Goal: Complete application form: Complete application form

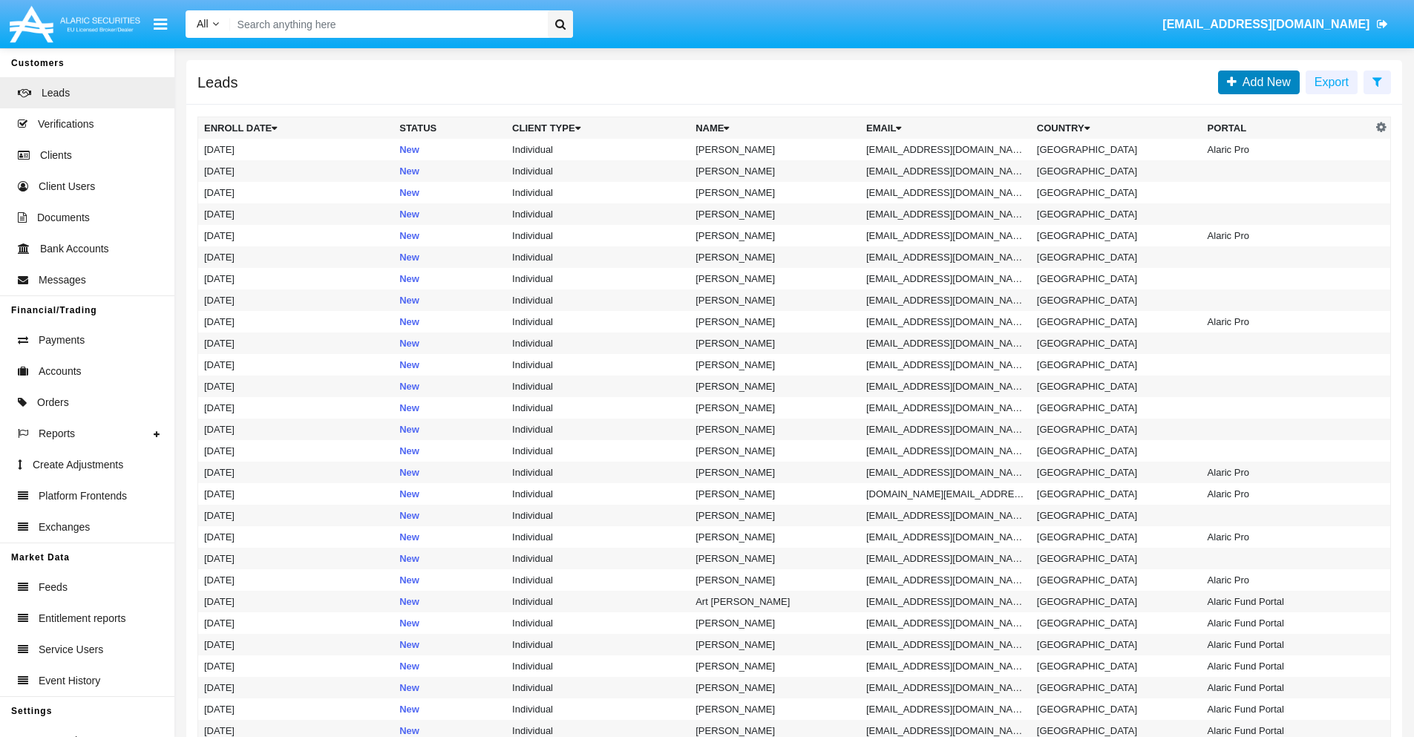
click at [1264, 82] on span "Add New" at bounding box center [1264, 82] width 54 height 13
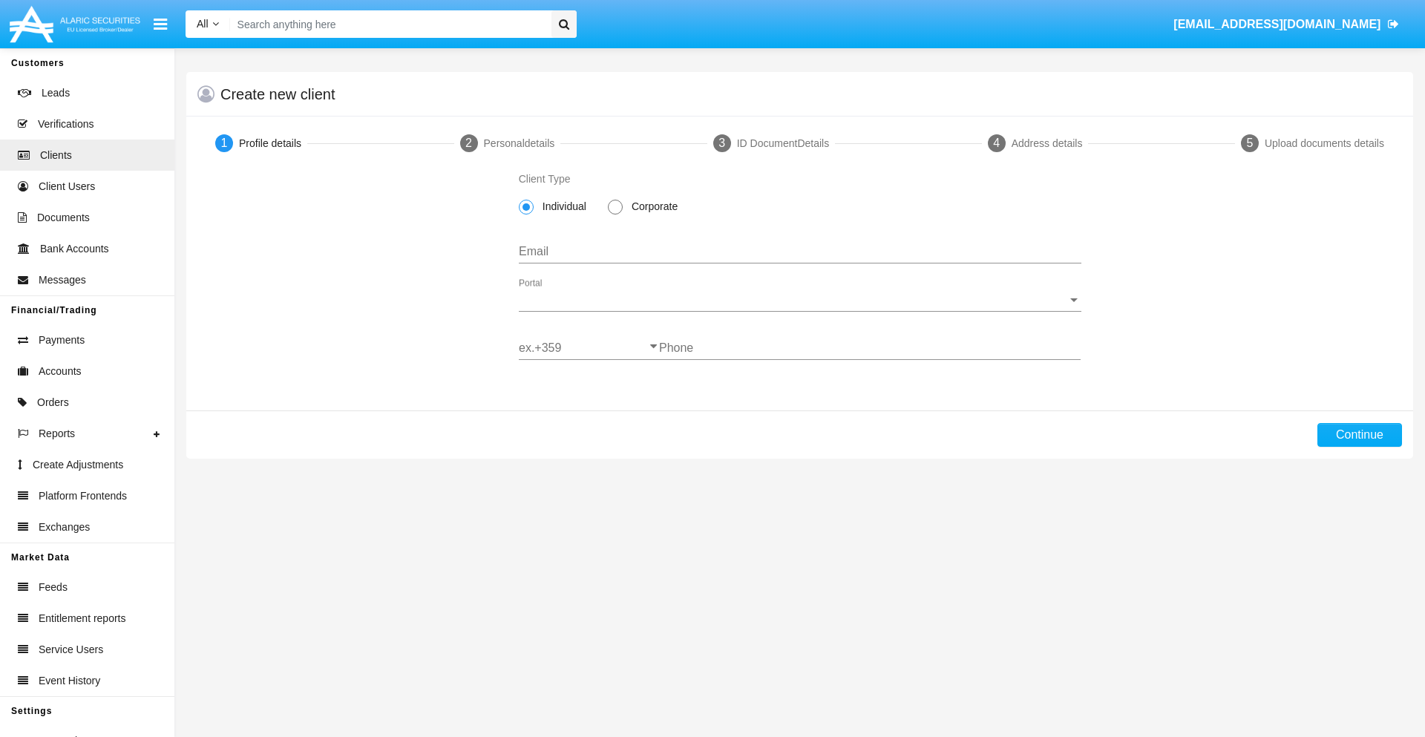
click at [652, 206] on span "Corporate" at bounding box center [652, 207] width 59 height 16
click at [615, 215] on input "Corporate" at bounding box center [615, 215] width 1 height 1
radio input "true"
type input "[EMAIL_ADDRESS][DOMAIN_NAME]"
click at [800, 300] on span "Portal" at bounding box center [793, 299] width 549 height 13
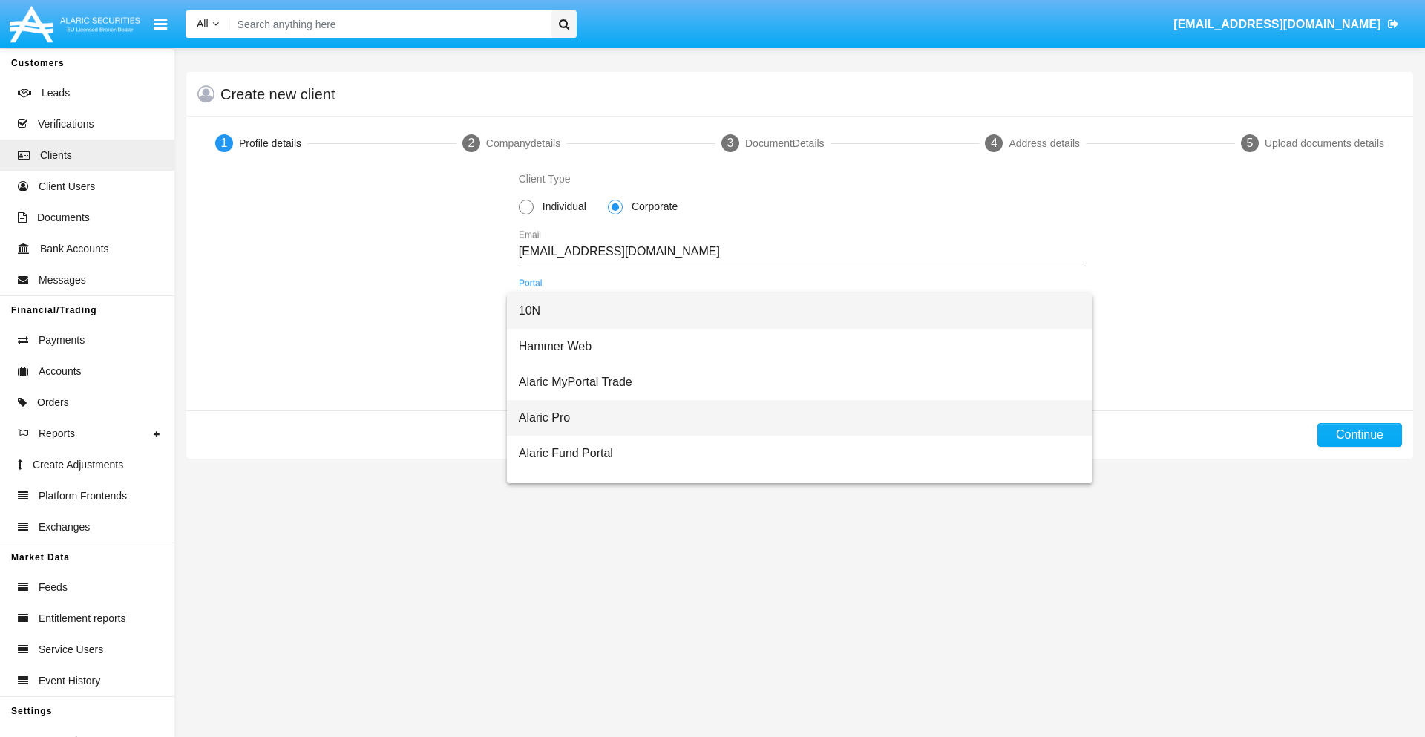
click at [794, 418] on span "Alaric Pro" at bounding box center [800, 418] width 563 height 36
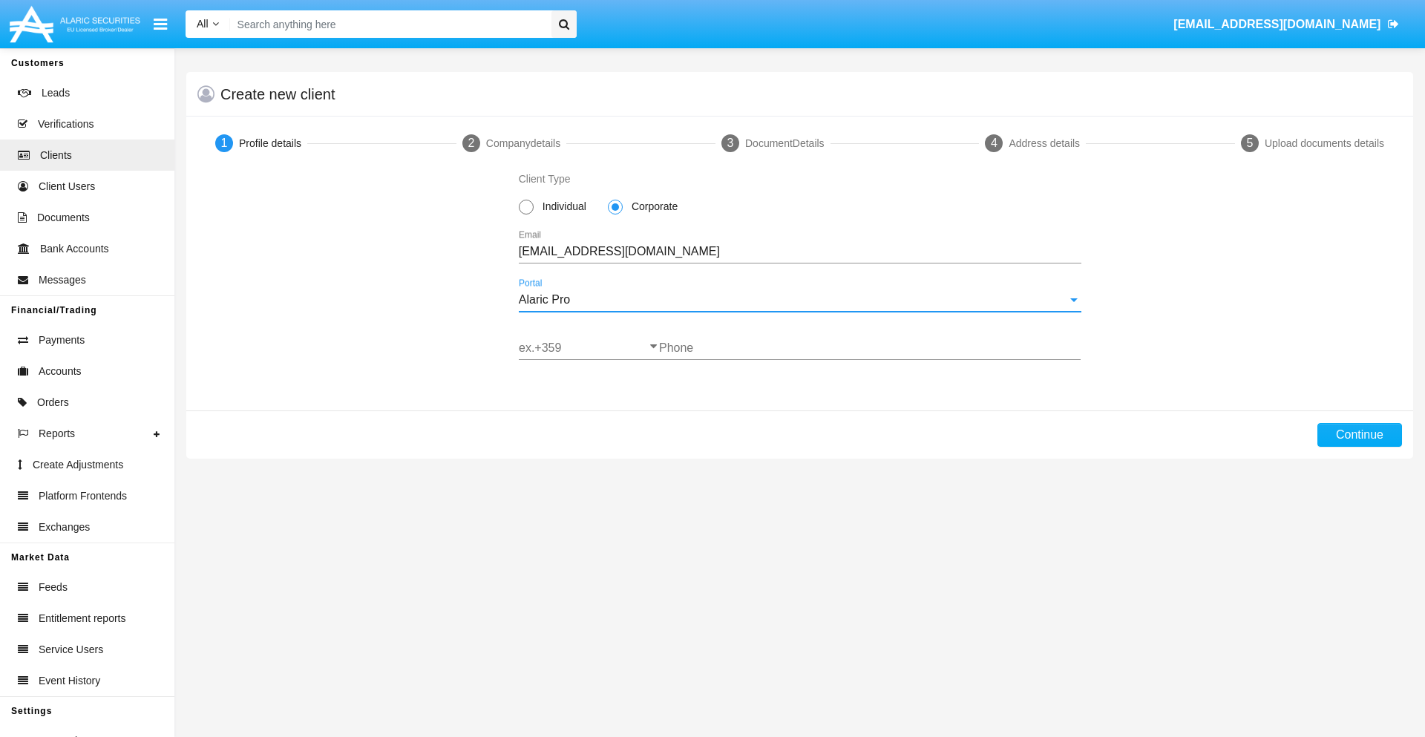
click at [589, 348] on input "ex.+359" at bounding box center [589, 348] width 140 height 13
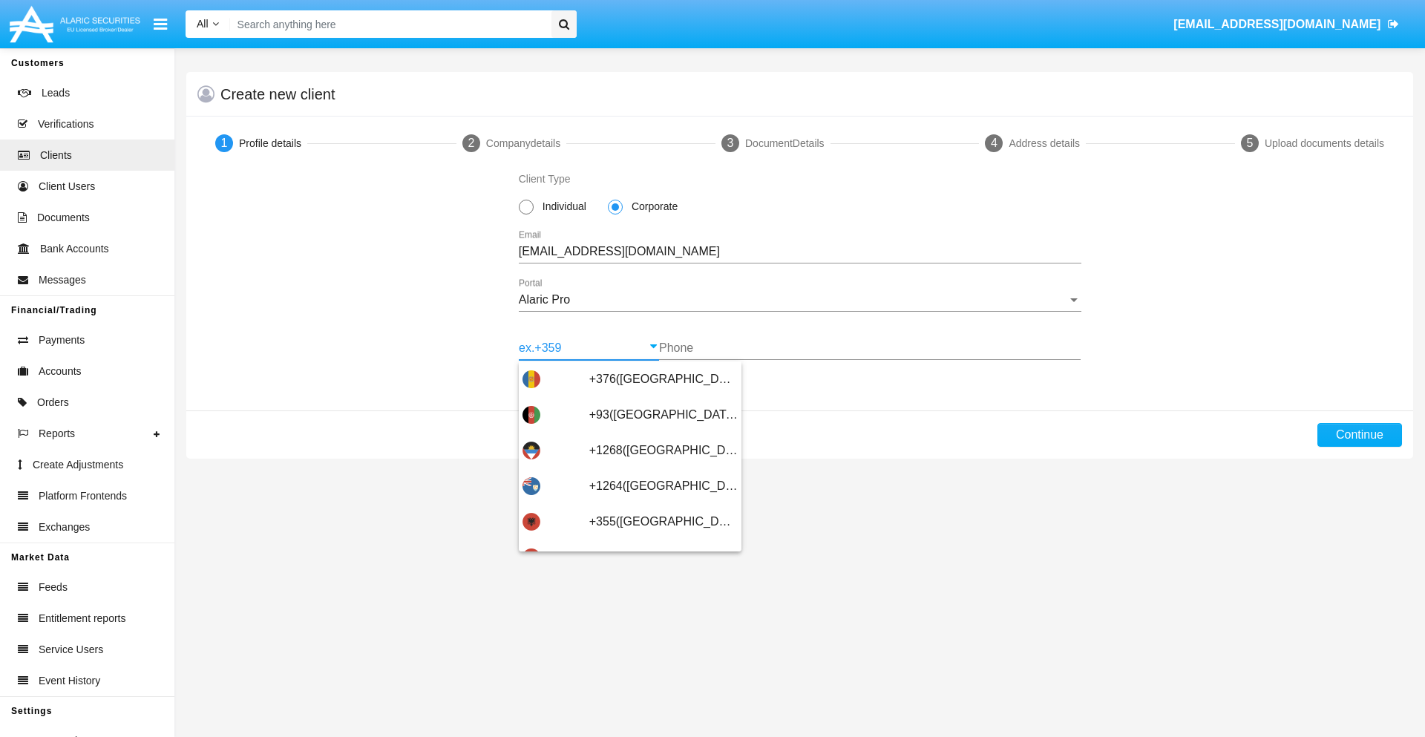
scroll to position [487, 0]
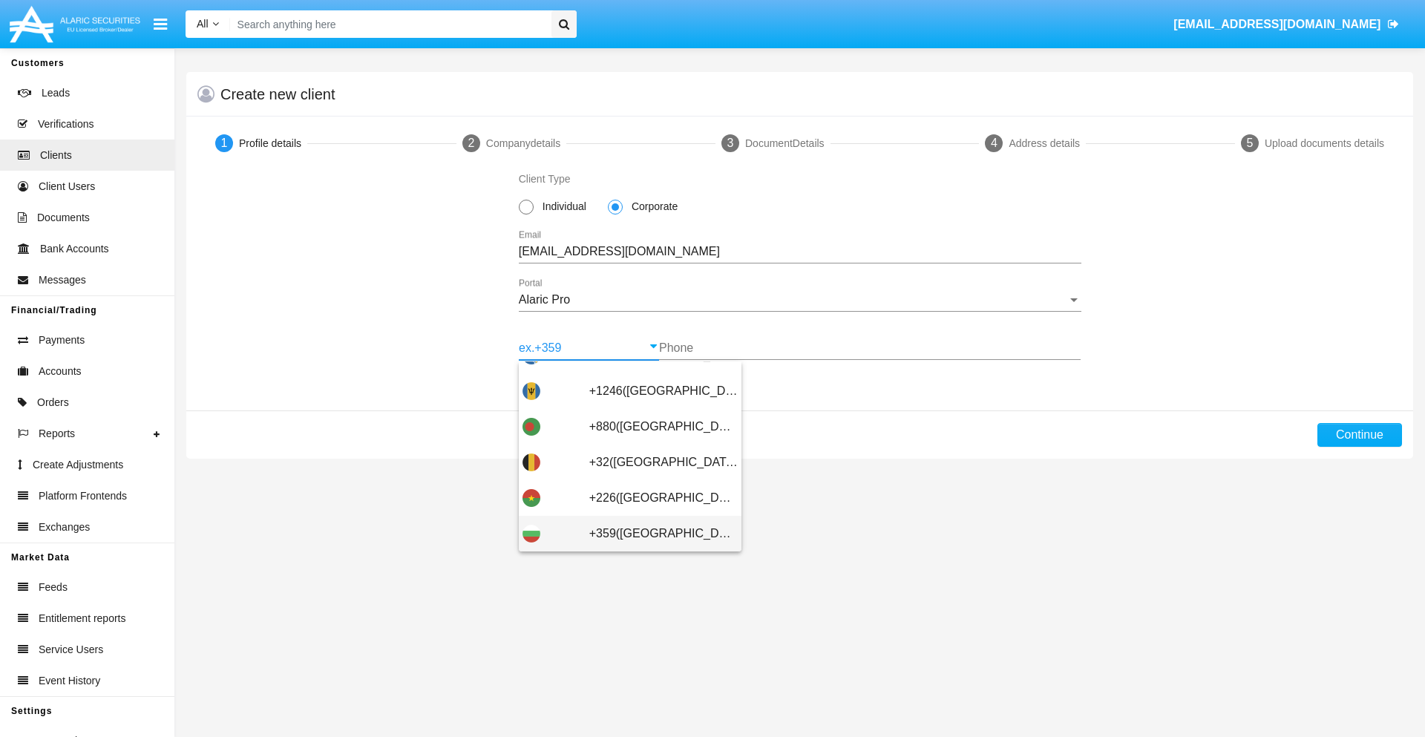
click at [652, 534] on span "+359([GEOGRAPHIC_DATA])" at bounding box center [663, 534] width 148 height 36
type input "+359([GEOGRAPHIC_DATA])"
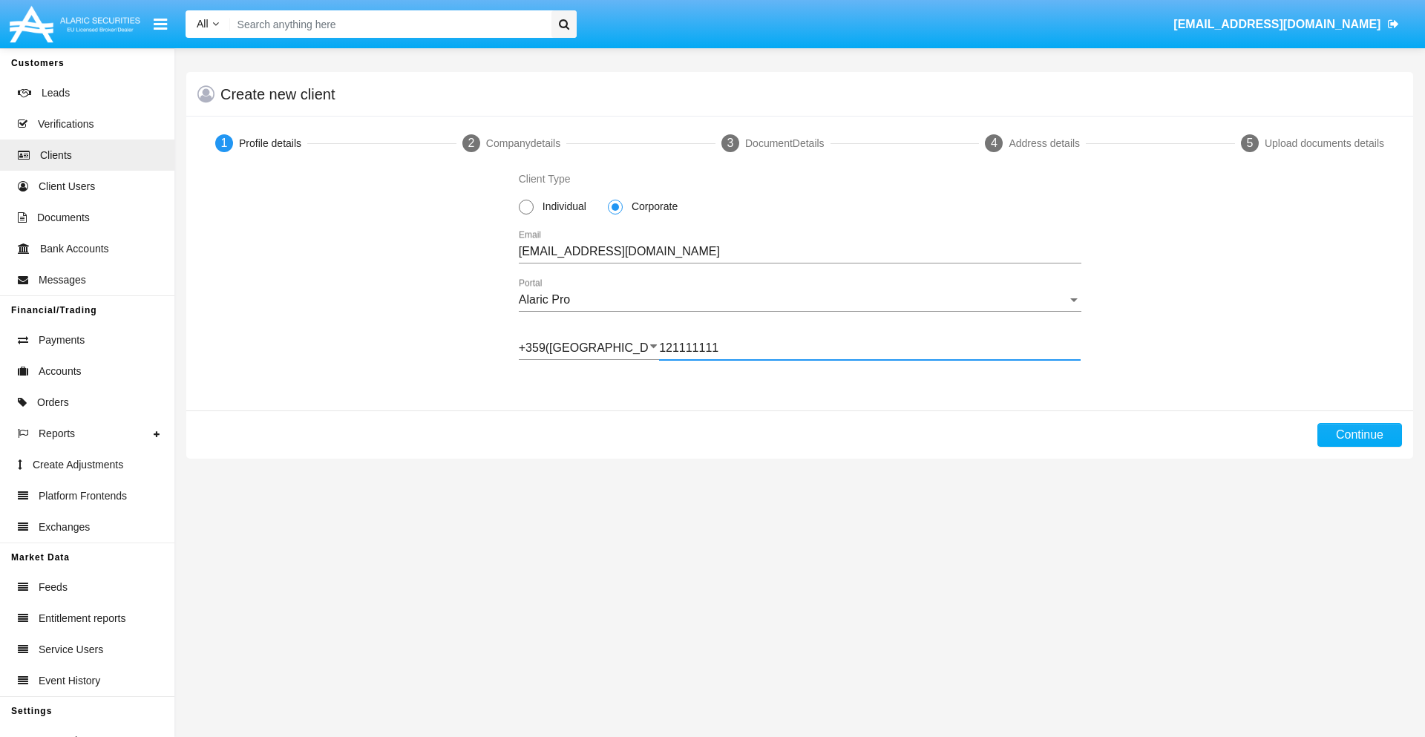
type input "121111111"
click at [1359, 435] on button "Continue" at bounding box center [1360, 435] width 85 height 24
